Goal: Task Accomplishment & Management: Complete application form

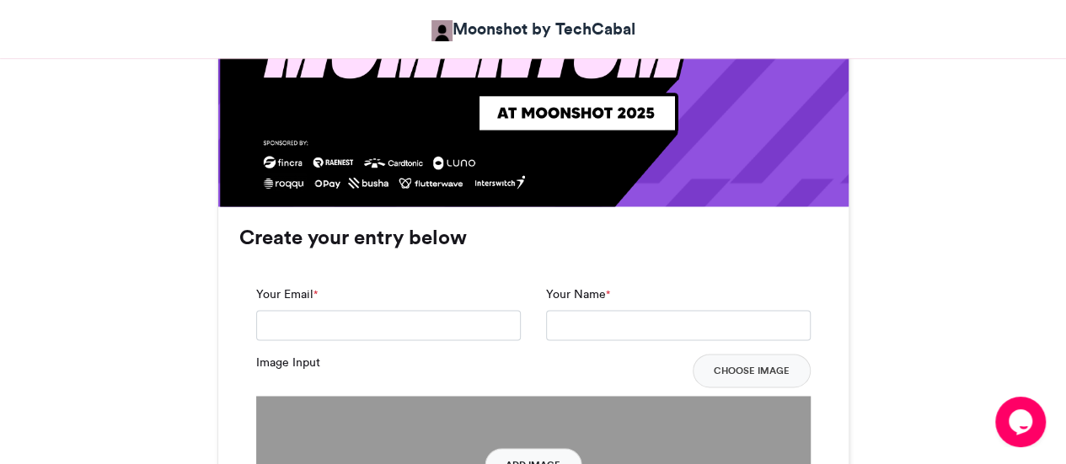
scroll to position [1110, 0]
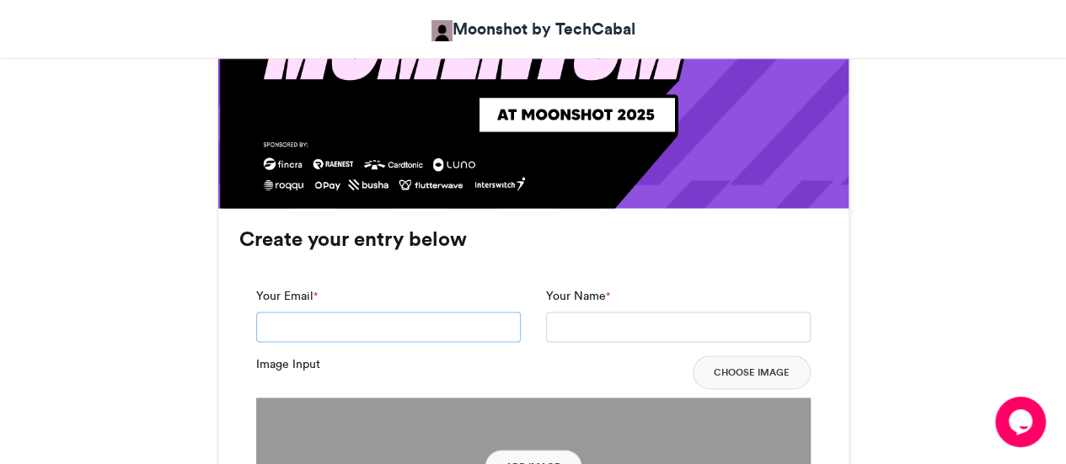
click at [386, 332] on input "Your Email *" at bounding box center [388, 327] width 265 height 30
type input "**********"
click at [670, 291] on div "**********" at bounding box center [678, 314] width 265 height 55
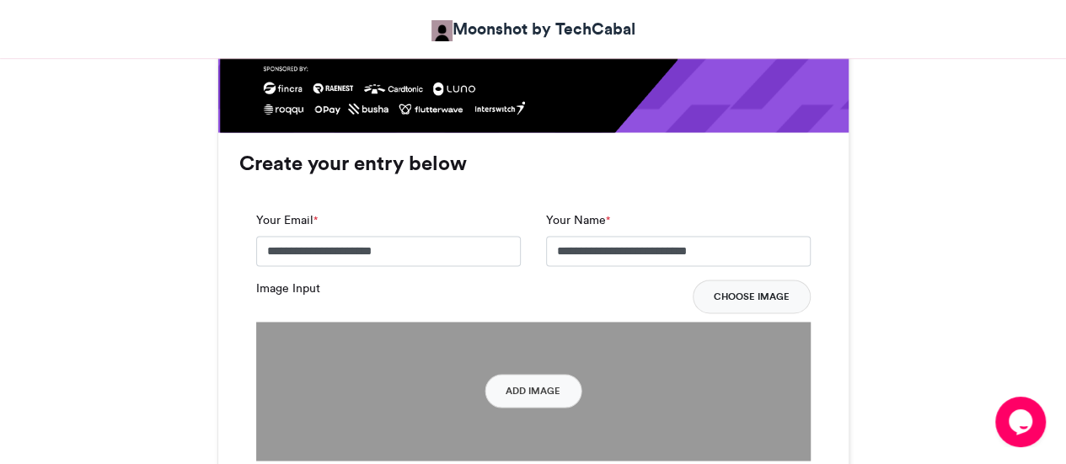
scroll to position [1210, 0]
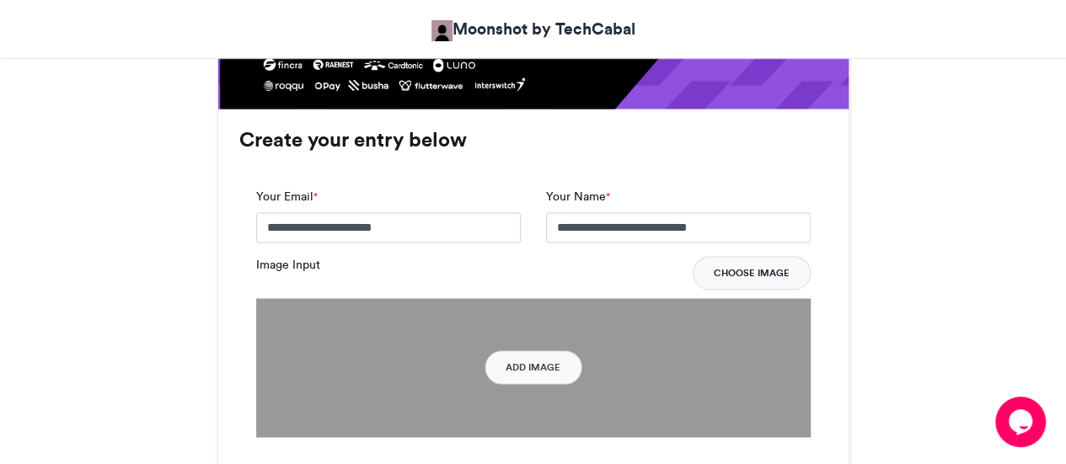
click at [740, 271] on button "Choose Image" at bounding box center [751, 273] width 118 height 34
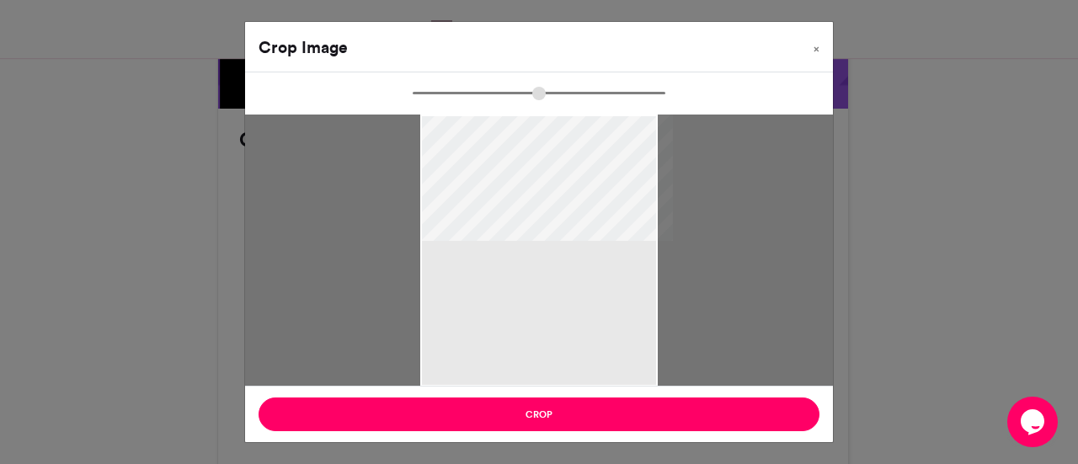
type input "******"
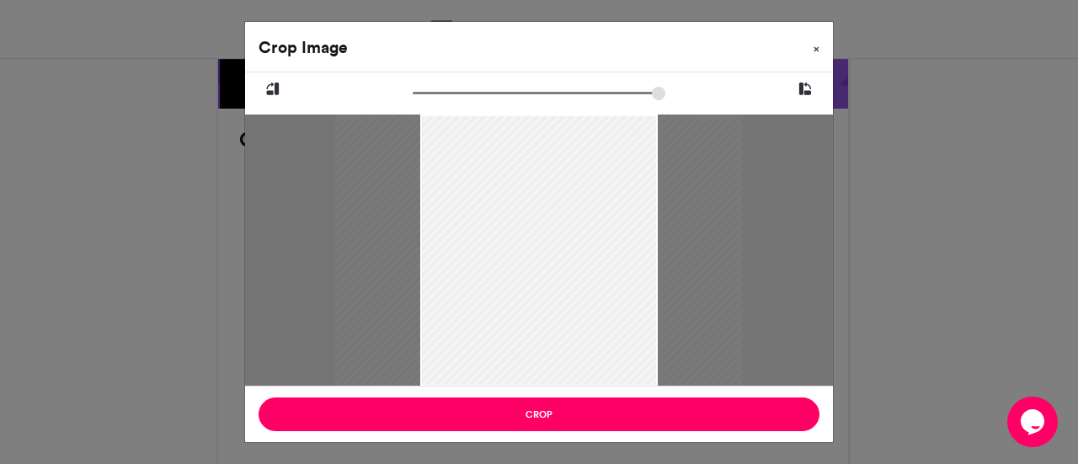
click at [826, 45] on button "×" at bounding box center [816, 45] width 33 height 47
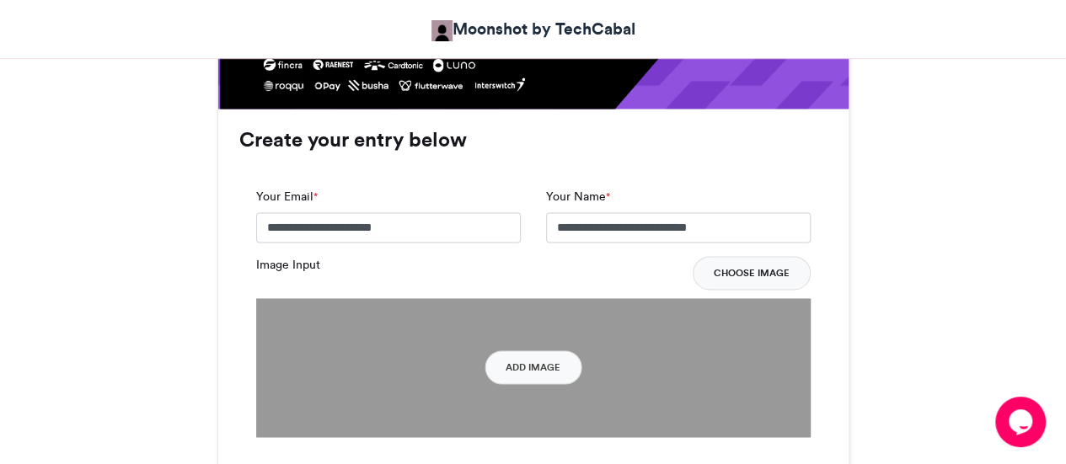
click at [735, 264] on button "Choose Image" at bounding box center [751, 273] width 118 height 34
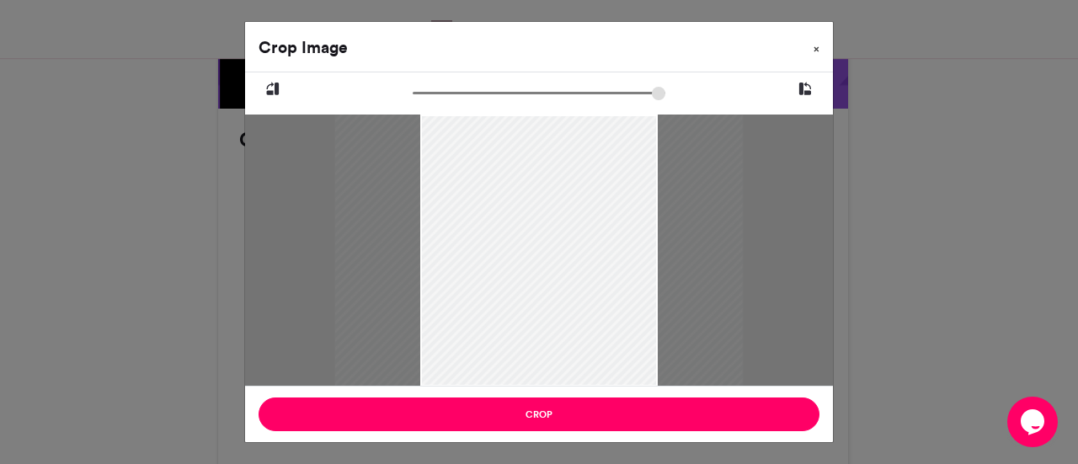
click at [812, 51] on button "×" at bounding box center [816, 45] width 33 height 47
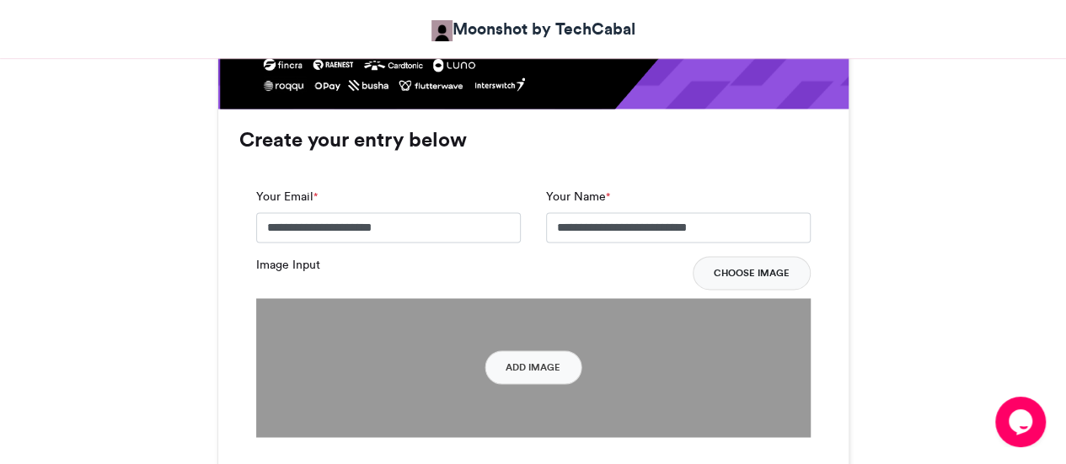
click at [761, 267] on button "Choose Image" at bounding box center [751, 273] width 118 height 34
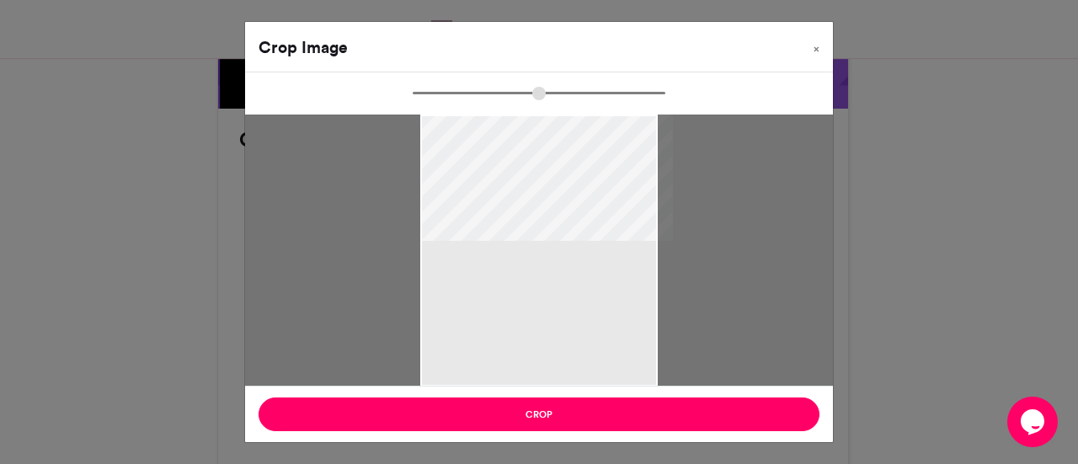
type input "******"
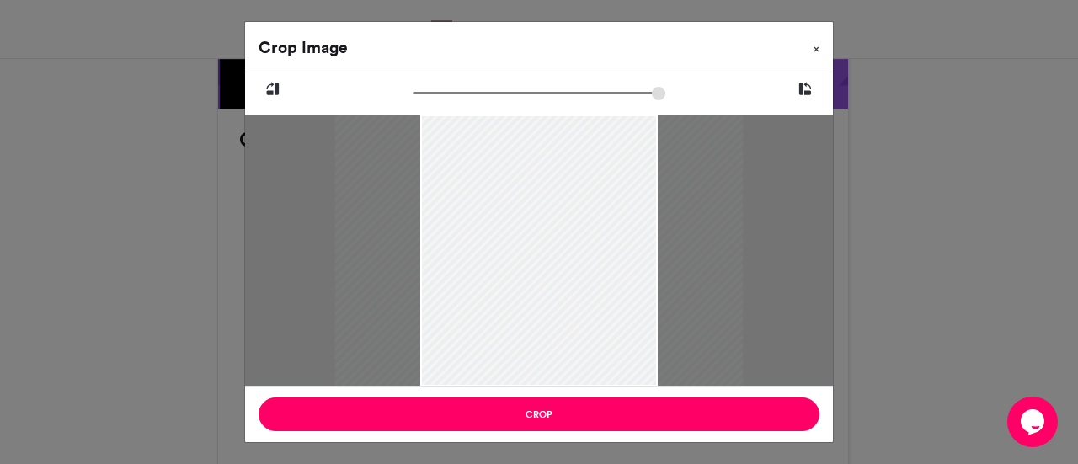
click at [815, 50] on span "×" at bounding box center [817, 49] width 6 height 10
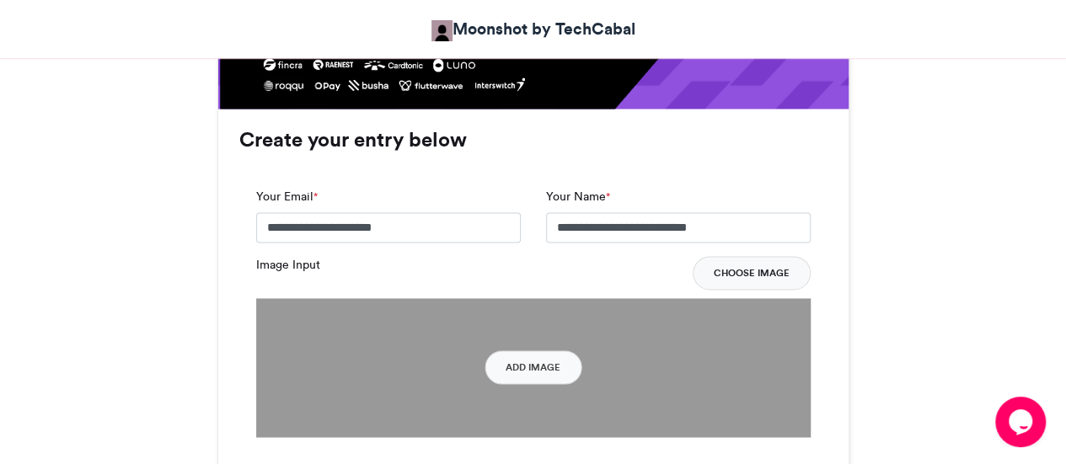
click at [750, 279] on button "Choose Image" at bounding box center [751, 273] width 118 height 34
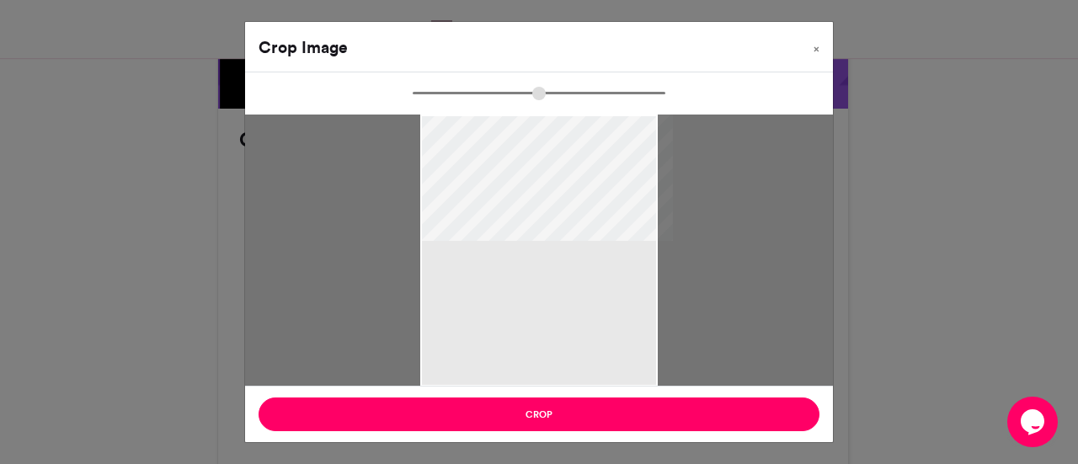
type input "******"
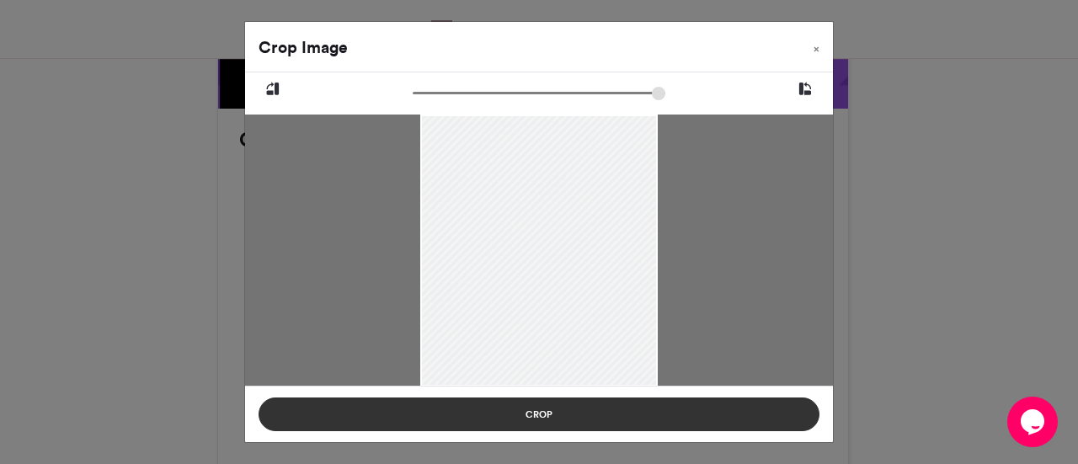
click at [559, 414] on button "Crop" at bounding box center [539, 415] width 561 height 34
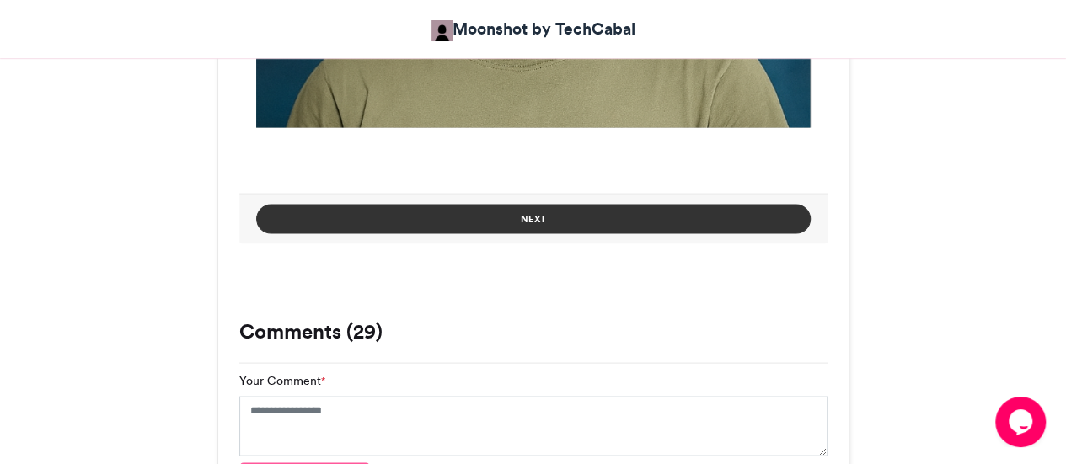
scroll to position [1521, 0]
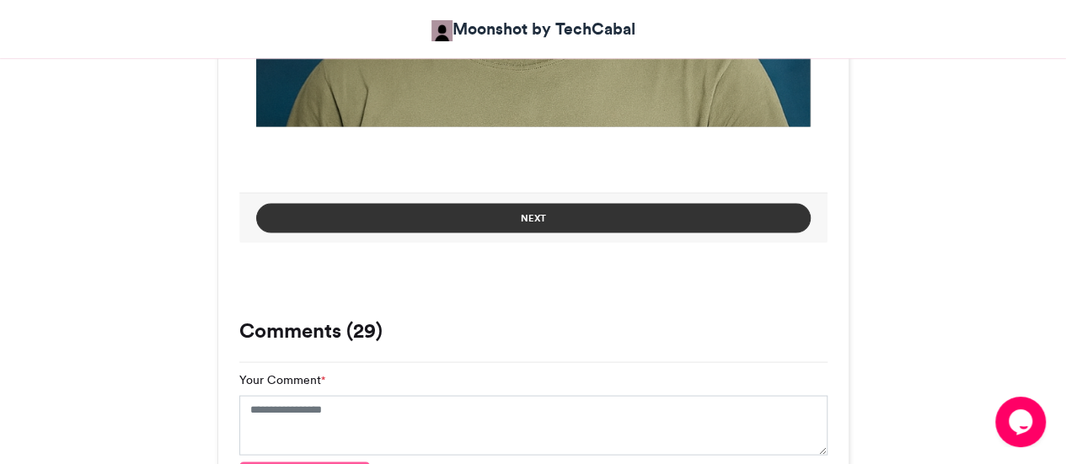
click at [708, 211] on button "Next" at bounding box center [533, 217] width 554 height 29
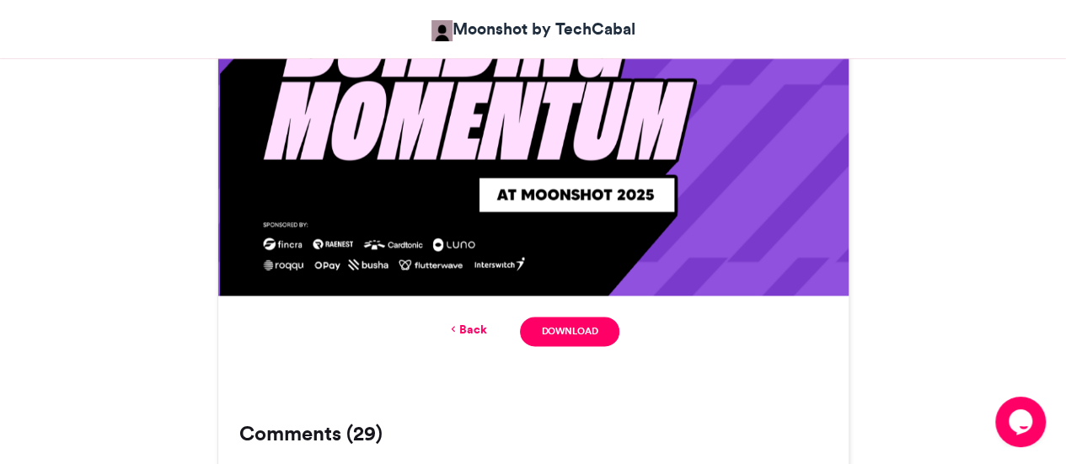
scroll to position [1026, 0]
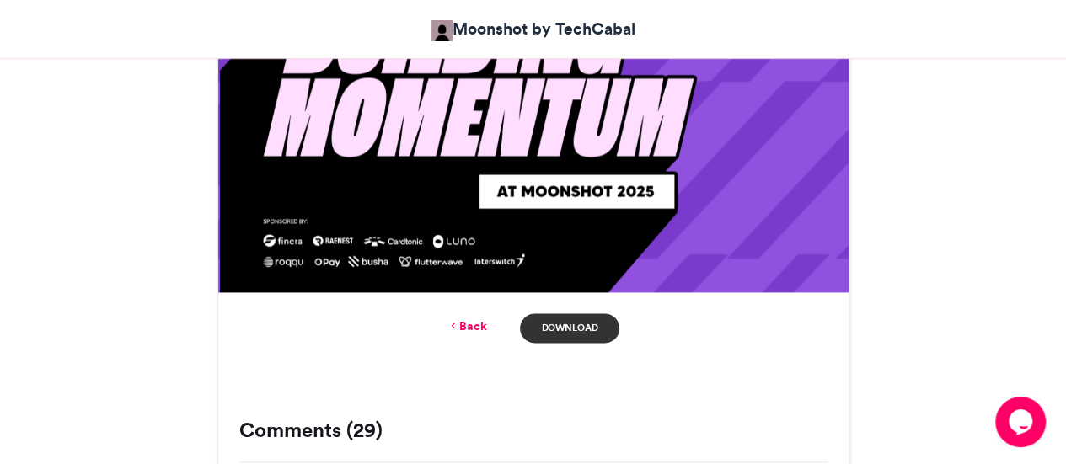
click at [569, 326] on link "Download" at bounding box center [569, 327] width 99 height 29
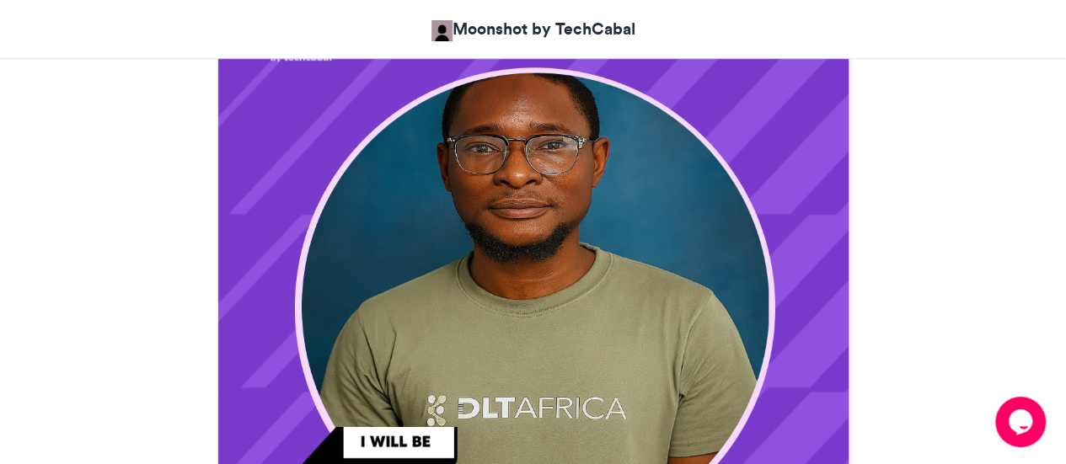
scroll to position [517, 0]
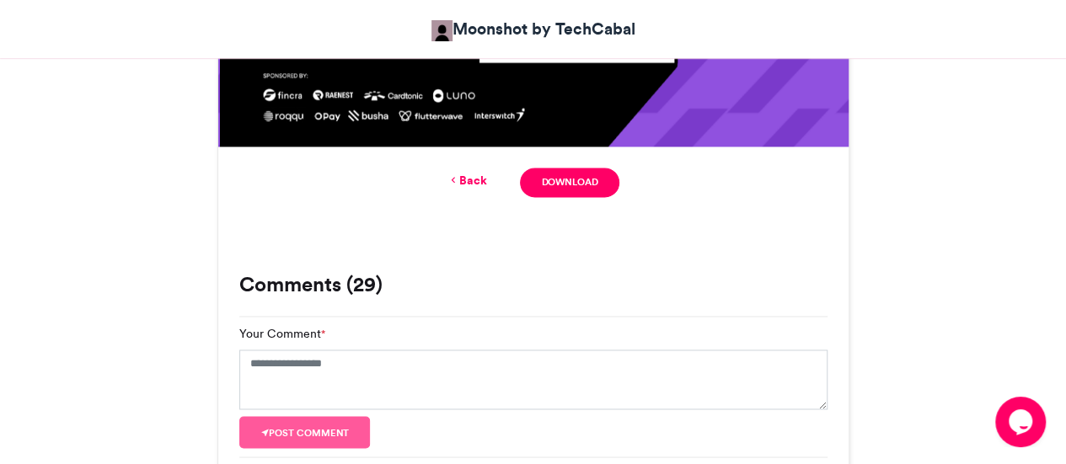
scroll to position [1168, 0]
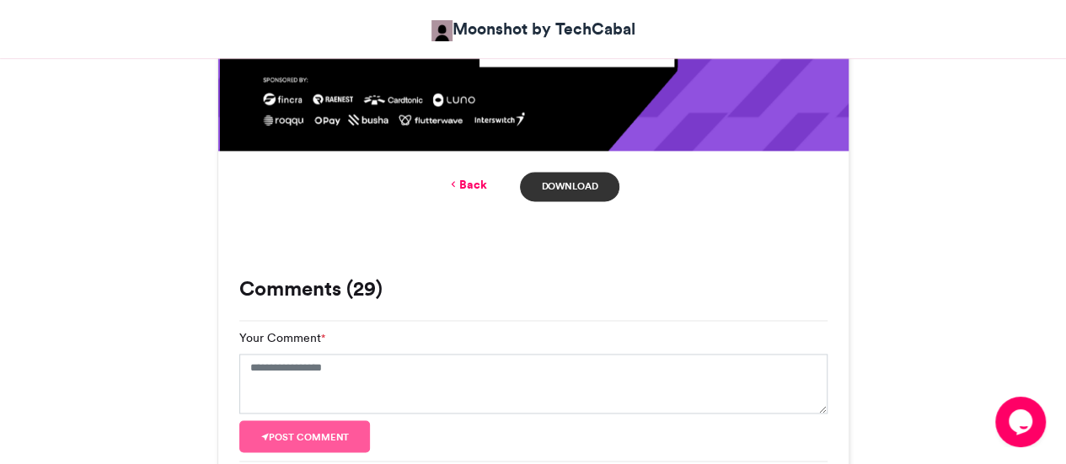
click at [575, 197] on link "Download" at bounding box center [569, 186] width 99 height 29
click at [472, 172] on div "Back Download" at bounding box center [533, 186] width 588 height 29
click at [472, 177] on link "Back" at bounding box center [466, 185] width 40 height 18
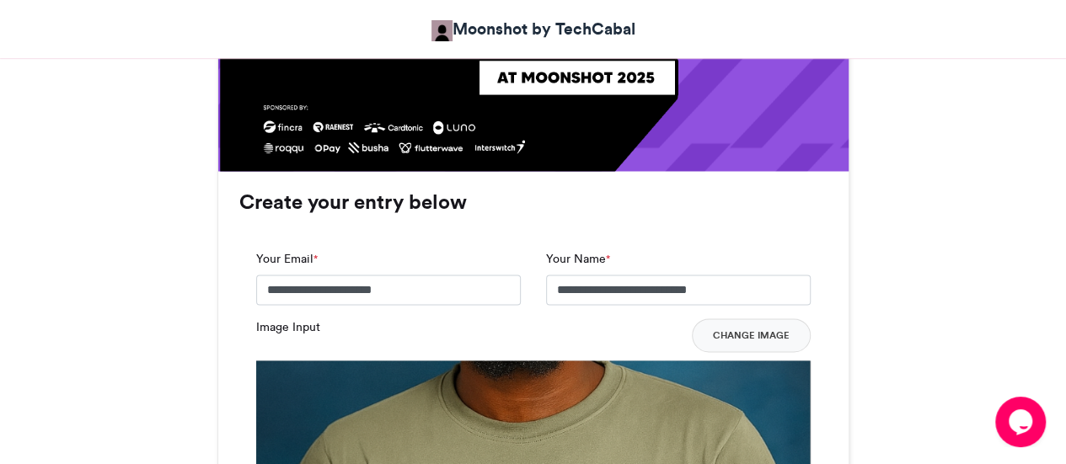
scroll to position [1146, 0]
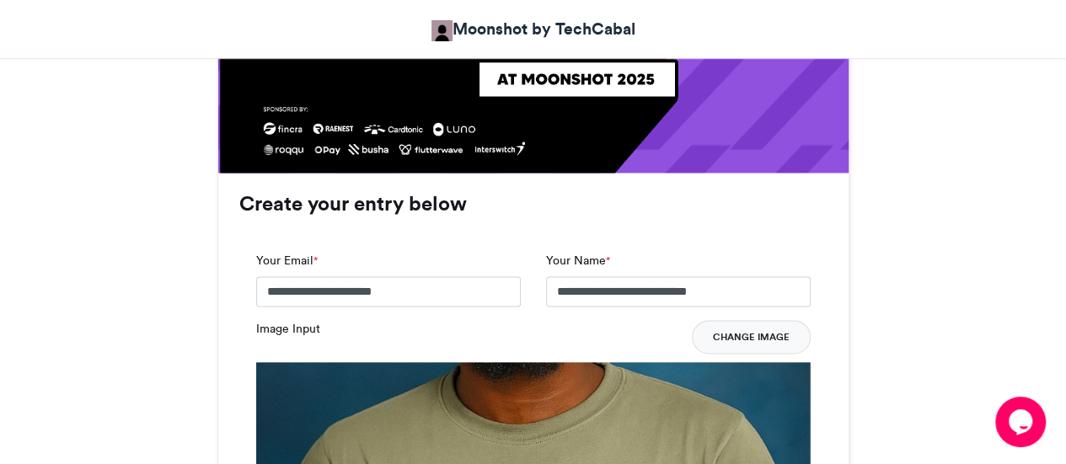
click at [742, 329] on button "Change Image" at bounding box center [751, 337] width 119 height 34
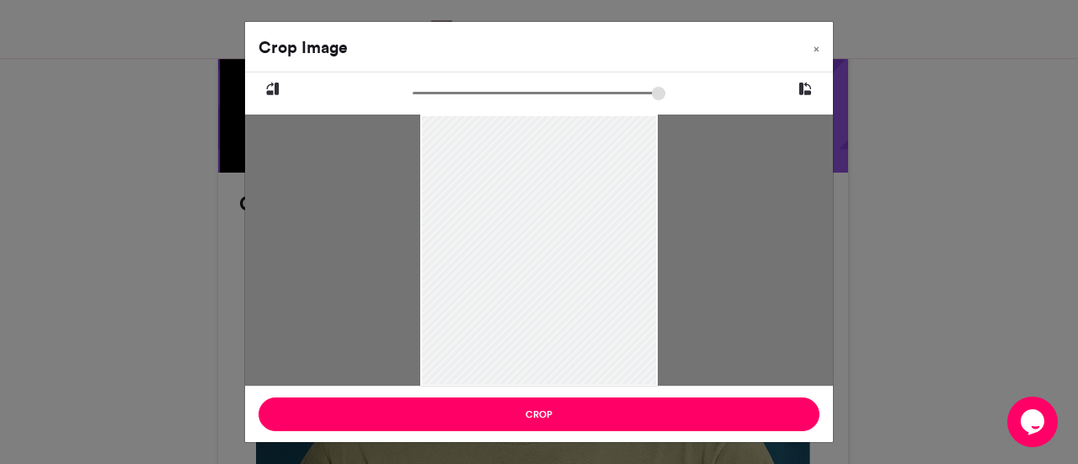
drag, startPoint x: 402, startPoint y: 92, endPoint x: 372, endPoint y: 94, distance: 29.5
type input "******"
click at [413, 94] on input "zoom" at bounding box center [539, 93] width 253 height 16
drag, startPoint x: 460, startPoint y: 188, endPoint x: 453, endPoint y: 284, distance: 96.3
click at [453, 284] on div at bounding box center [539, 292] width 238 height 356
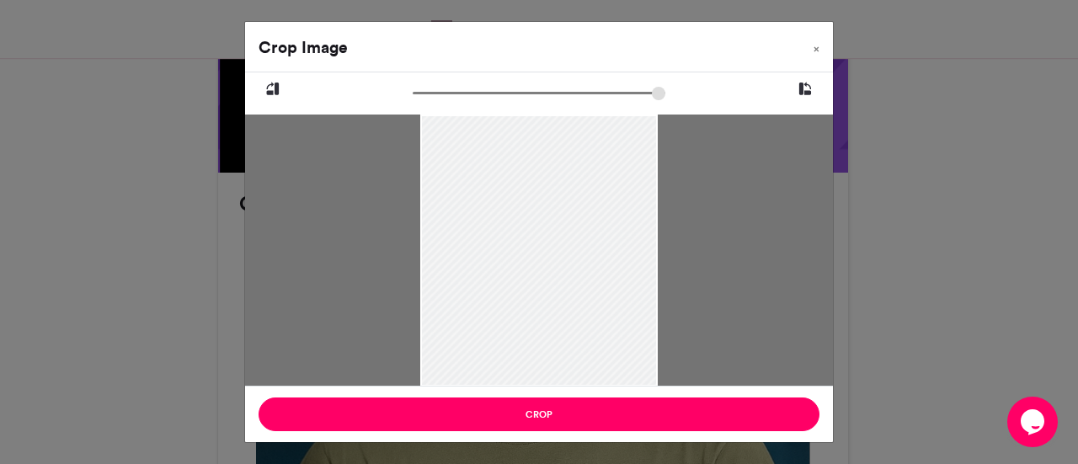
drag, startPoint x: 460, startPoint y: 329, endPoint x: 461, endPoint y: 310, distance: 19.4
click at [461, 310] on div at bounding box center [539, 272] width 238 height 356
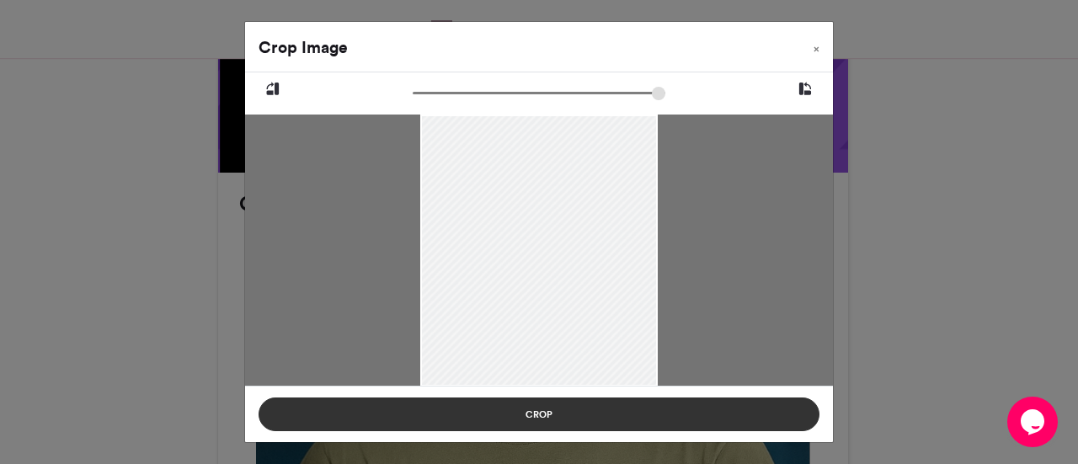
click at [496, 419] on button "Crop" at bounding box center [539, 415] width 561 height 34
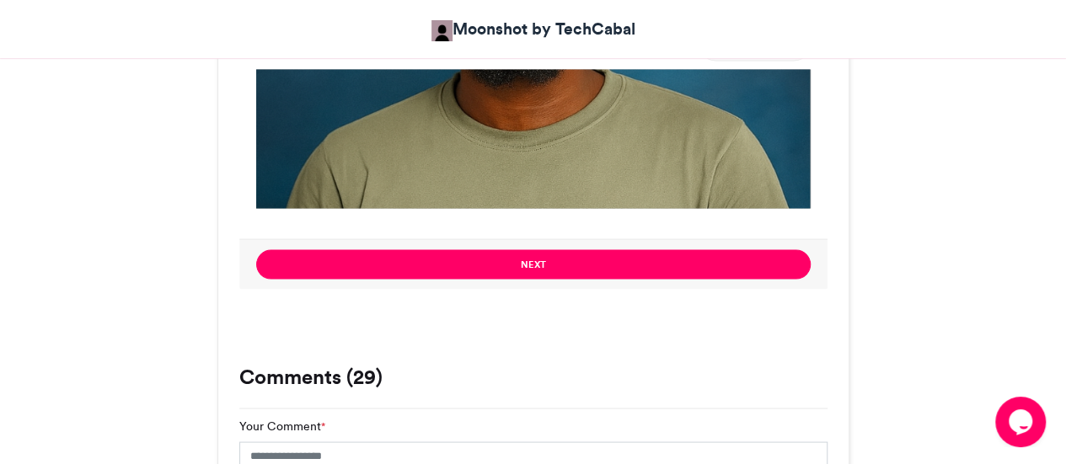
scroll to position [1451, 0]
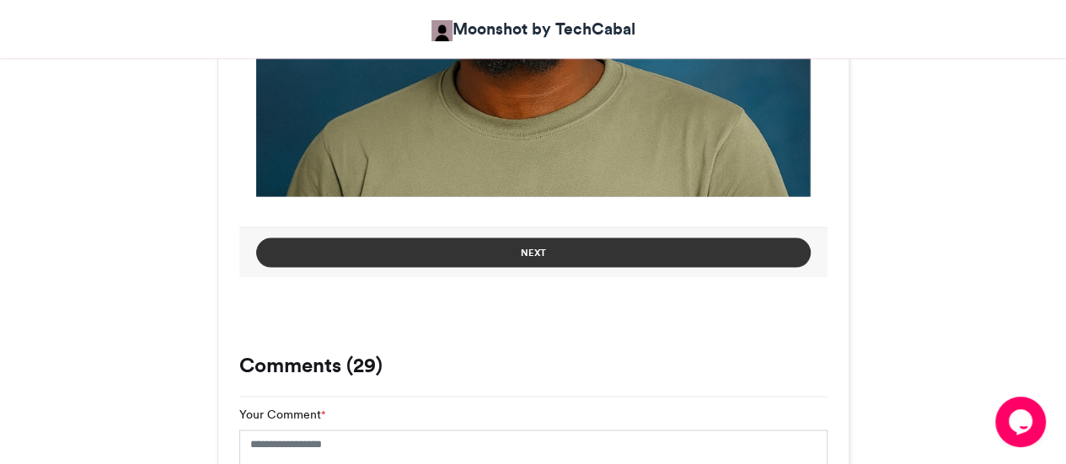
click at [590, 249] on button "Next" at bounding box center [533, 252] width 554 height 29
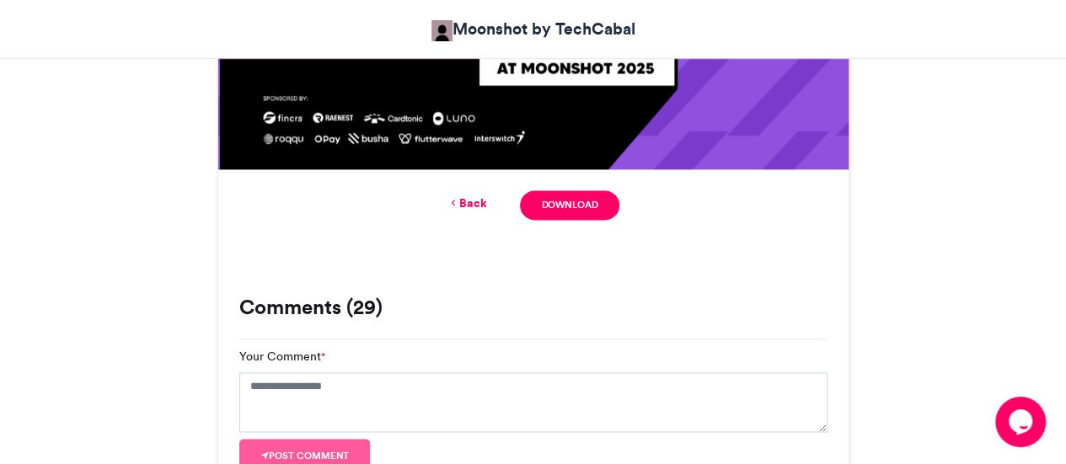
scroll to position [1168, 0]
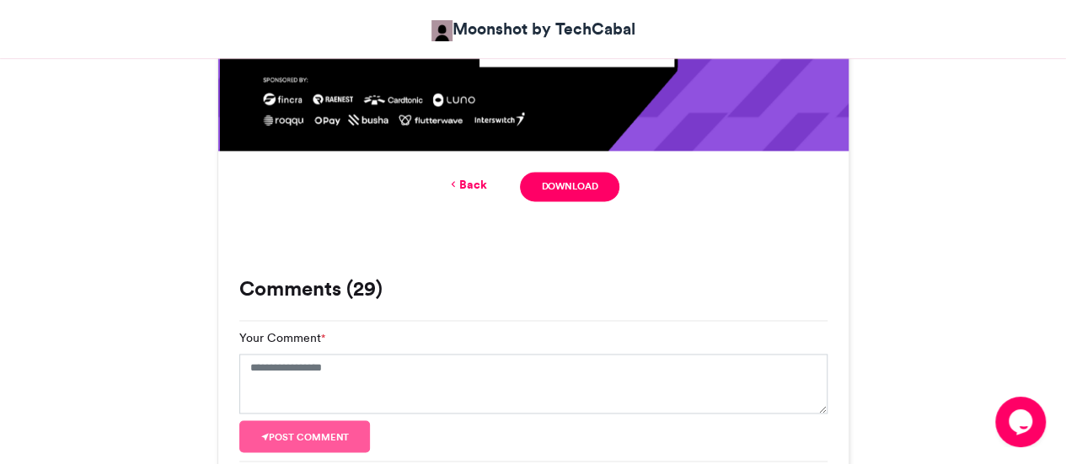
click at [740, 184] on div "Back Download" at bounding box center [533, 186] width 588 height 29
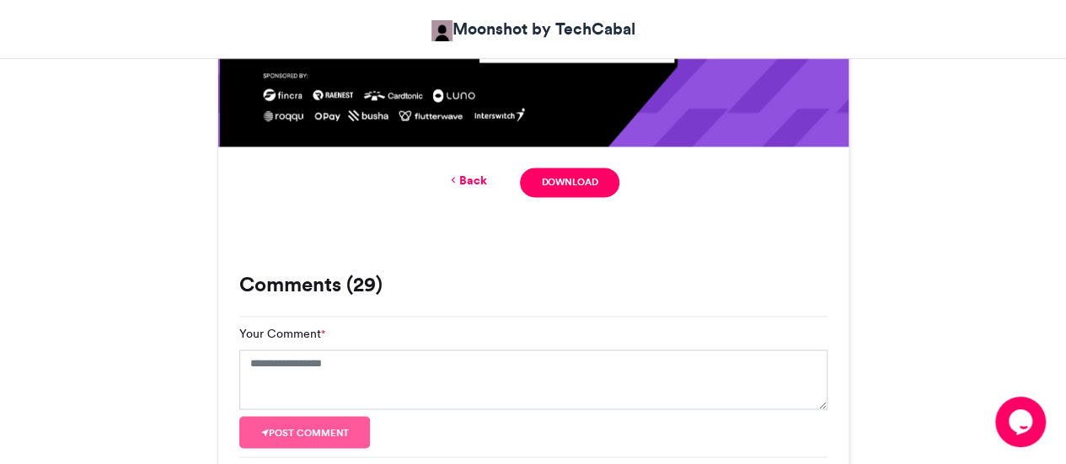
scroll to position [1173, 0]
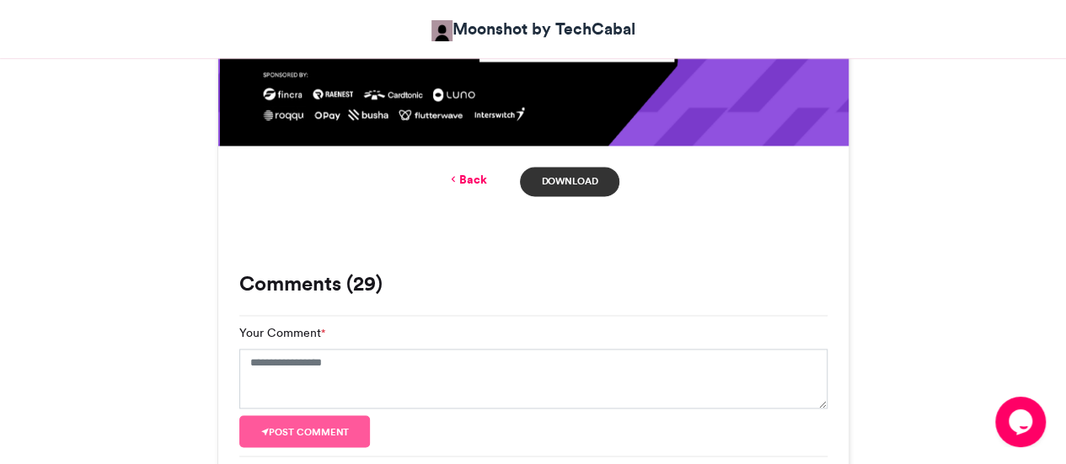
click at [565, 177] on link "Download" at bounding box center [569, 181] width 99 height 29
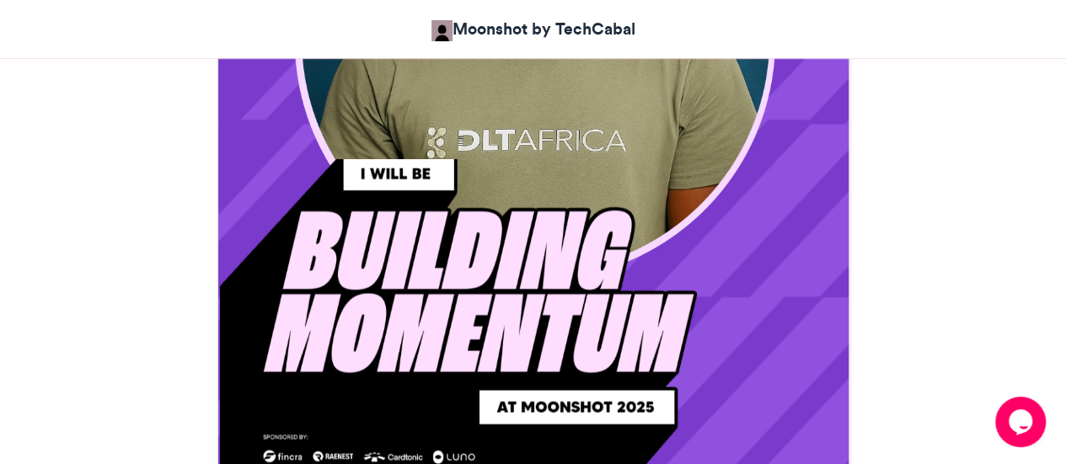
scroll to position [777, 0]
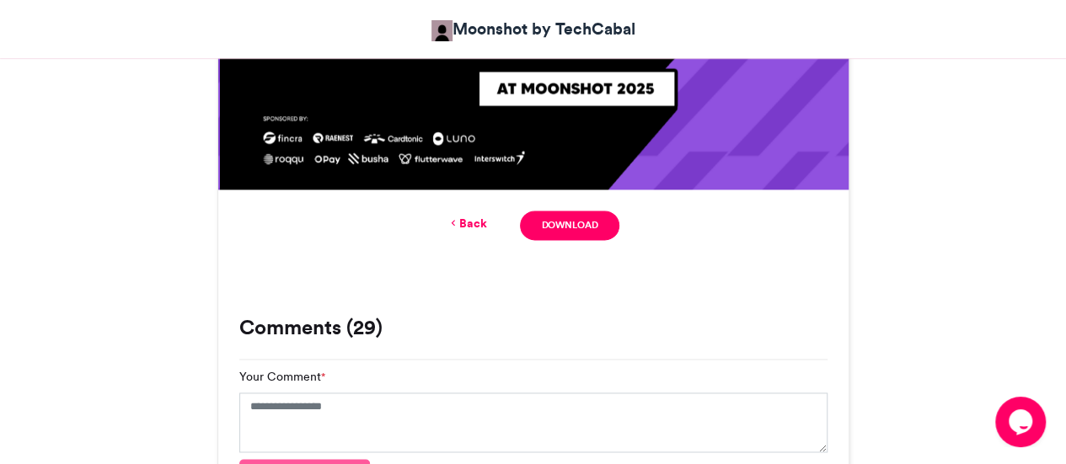
scroll to position [1126, 0]
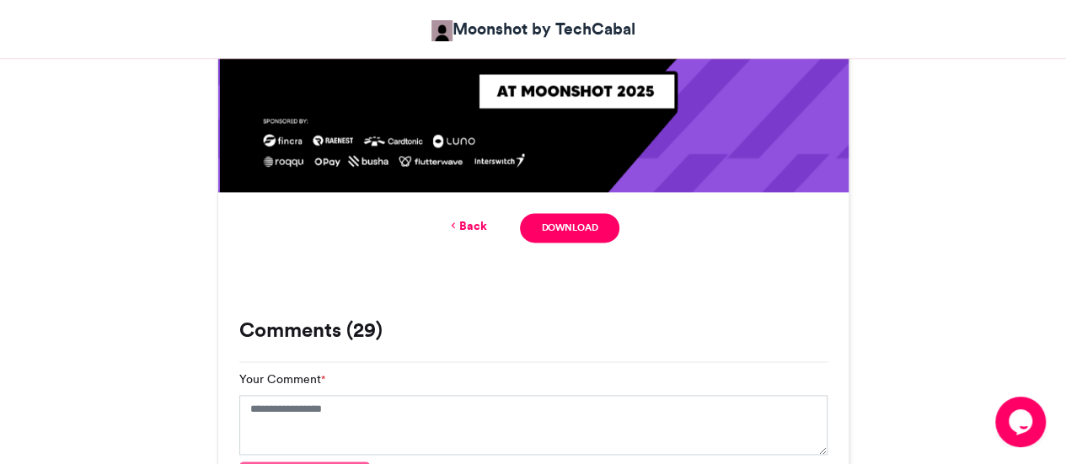
click at [479, 231] on link "Back" at bounding box center [466, 226] width 40 height 18
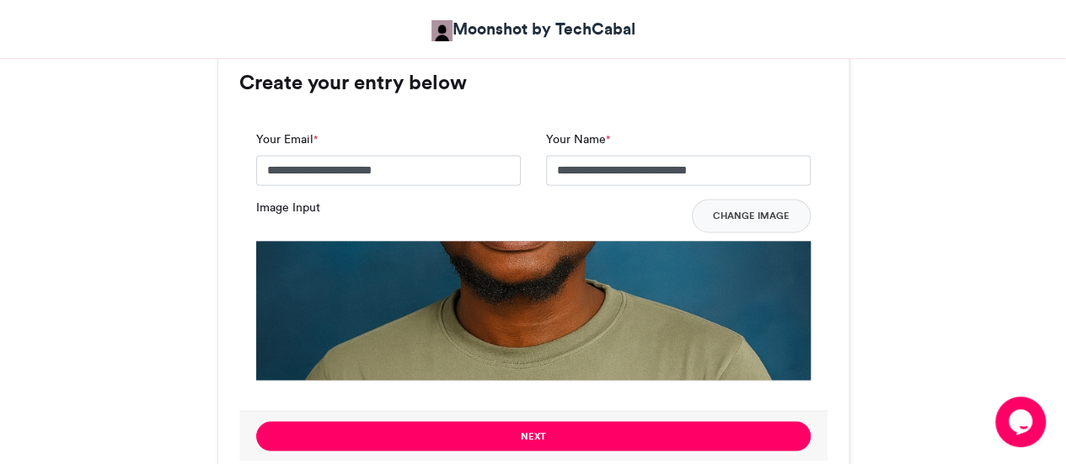
scroll to position [1264, 0]
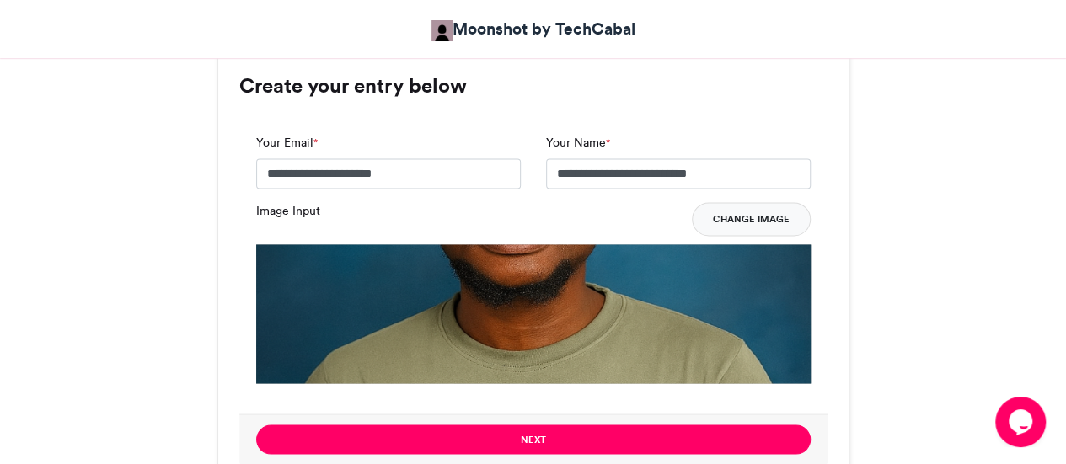
click at [722, 215] on button "Change Image" at bounding box center [751, 219] width 119 height 34
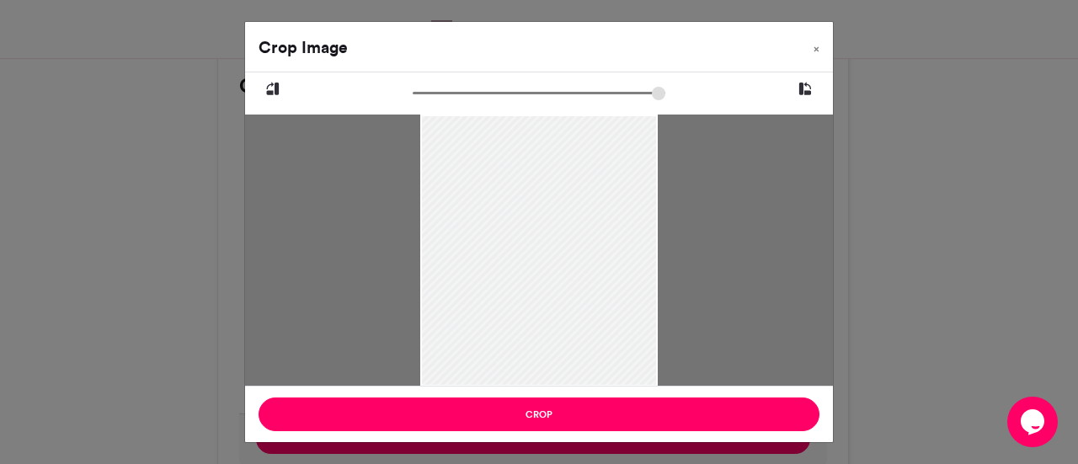
drag, startPoint x: 511, startPoint y: 168, endPoint x: 526, endPoint y: 263, distance: 96.3
click at [526, 263] on div at bounding box center [539, 292] width 238 height 356
click at [275, 92] on icon at bounding box center [272, 89] width 15 height 22
type input "******"
click at [275, 92] on icon at bounding box center [272, 89] width 15 height 22
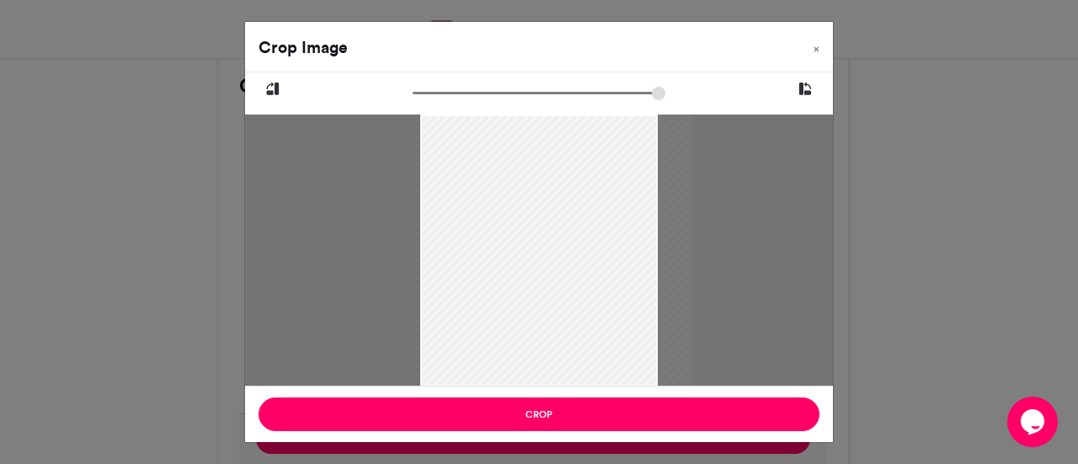
click at [275, 92] on icon at bounding box center [272, 89] width 15 height 22
drag, startPoint x: 529, startPoint y: 206, endPoint x: 517, endPoint y: 205, distance: 11.9
click at [517, 205] on div at bounding box center [545, 296] width 272 height 408
drag, startPoint x: 534, startPoint y: 214, endPoint x: 525, endPoint y: 213, distance: 9.3
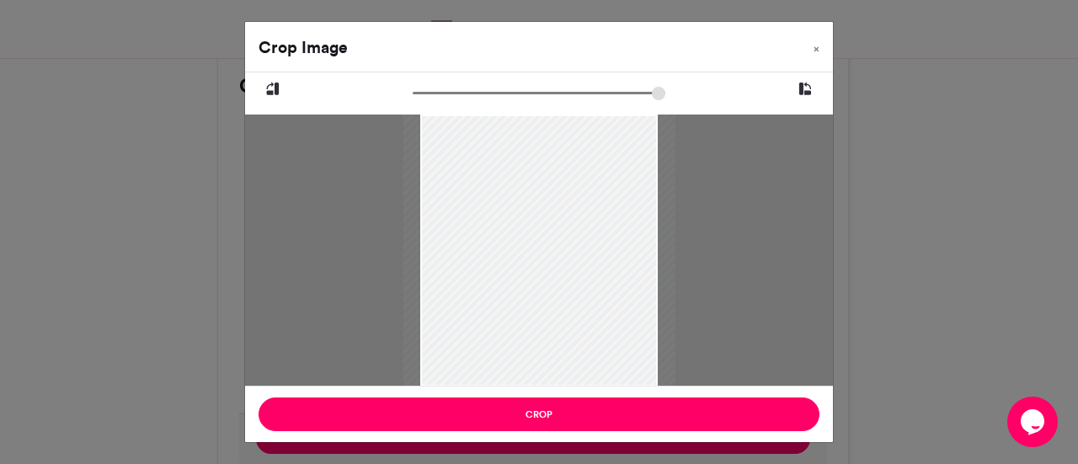
click at [525, 213] on div at bounding box center [540, 295] width 272 height 408
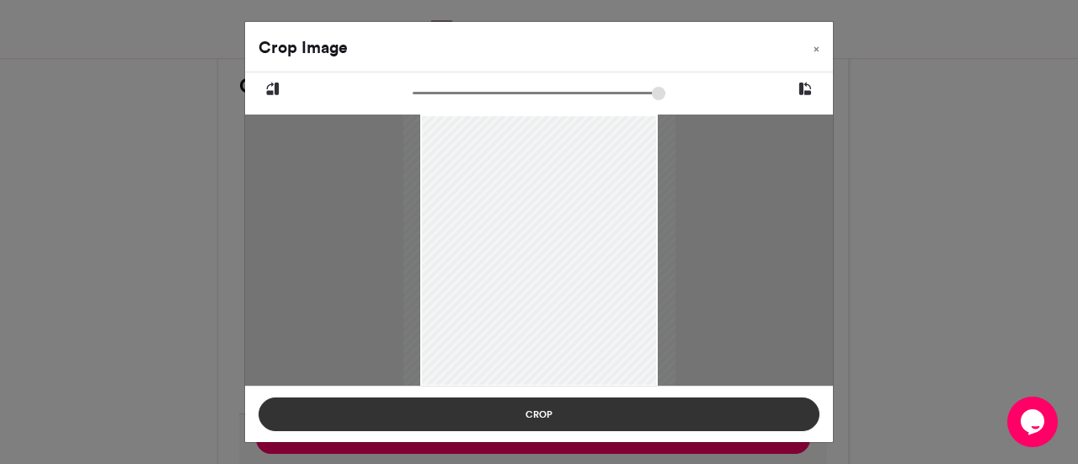
click at [541, 404] on button "Crop" at bounding box center [539, 415] width 561 height 34
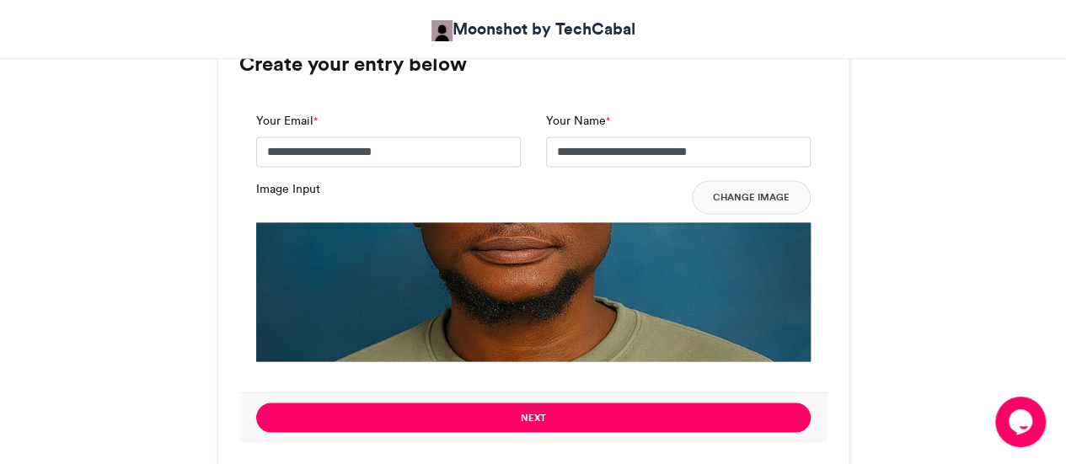
scroll to position [1380, 0]
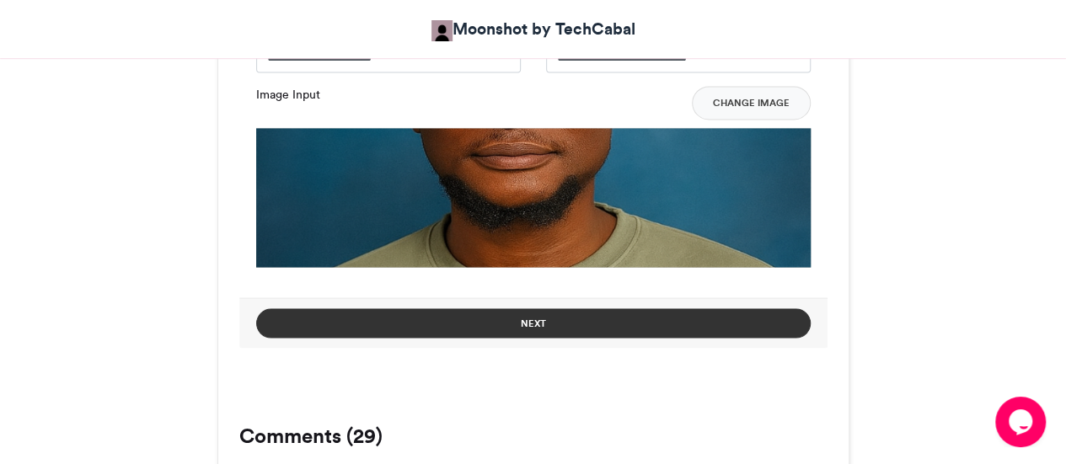
click at [531, 327] on button "Next" at bounding box center [533, 322] width 554 height 29
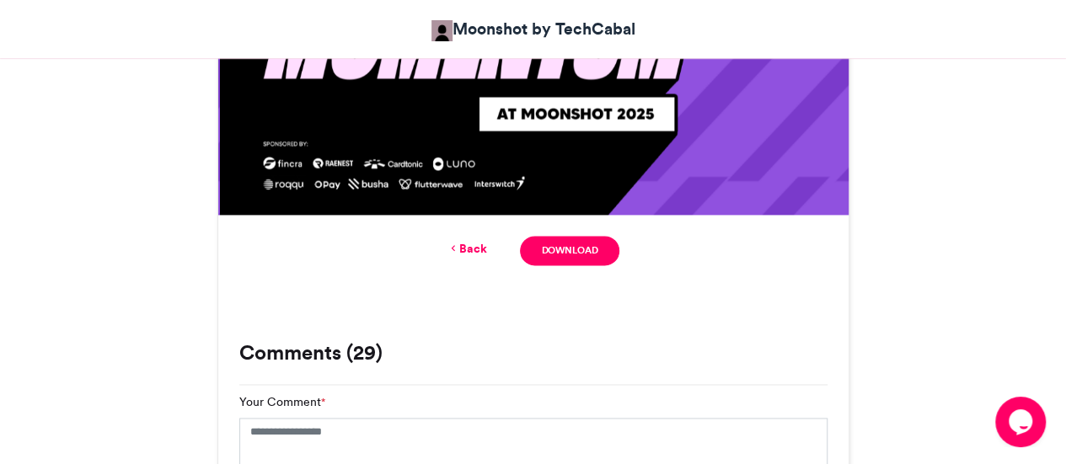
scroll to position [1107, 0]
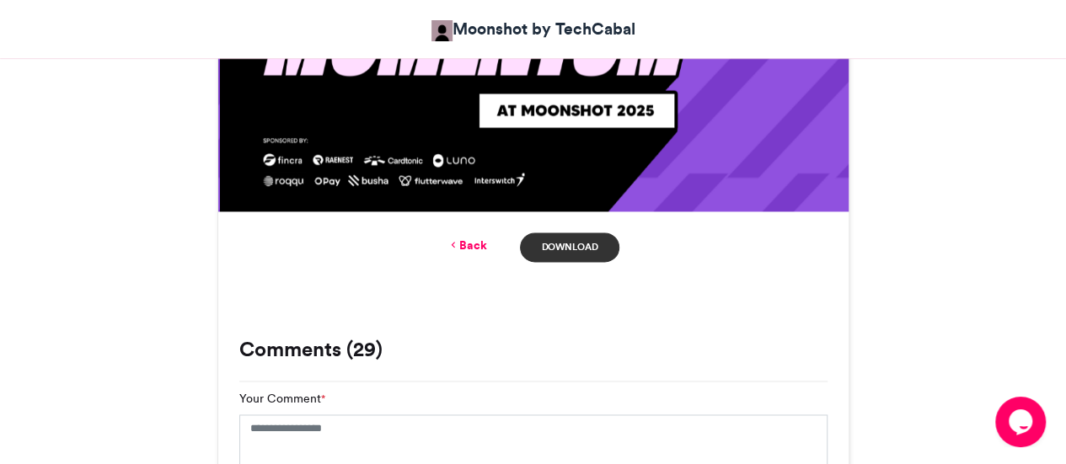
click at [559, 249] on link "Download" at bounding box center [569, 247] width 99 height 29
click at [903, 312] on div "Moonshot by Techcabal 2025 Moonshot by TechCabal [DATE] 5029 Views 293 Entries …" at bounding box center [533, 420] width 960 height 2514
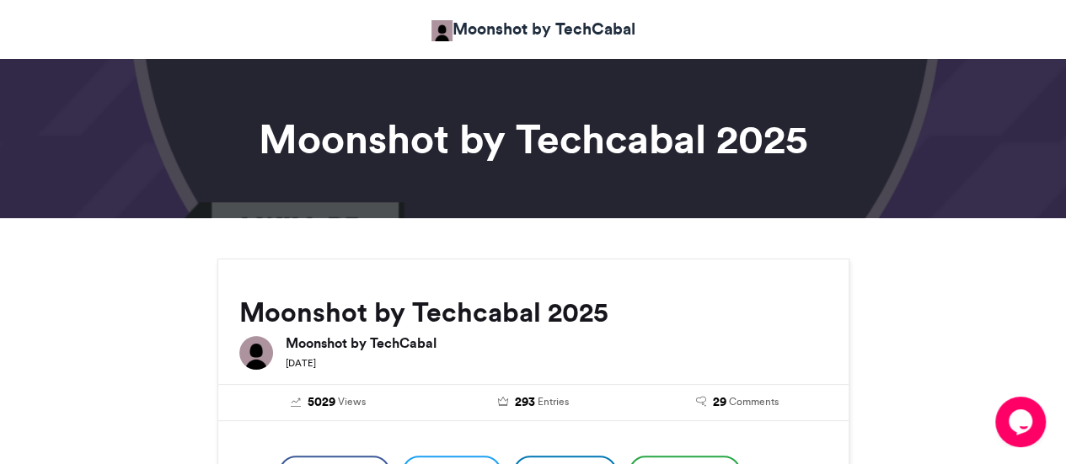
scroll to position [0, 0]
